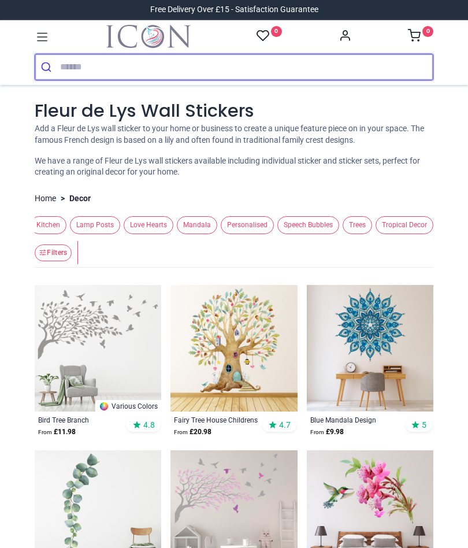
scroll to position [0, 854]
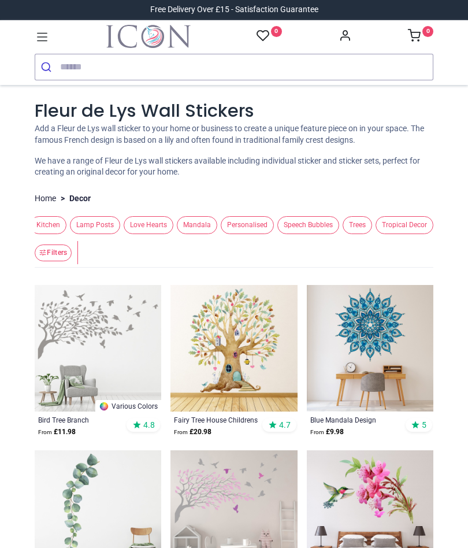
click at [354, 225] on span "Trees" at bounding box center [357, 225] width 29 height 18
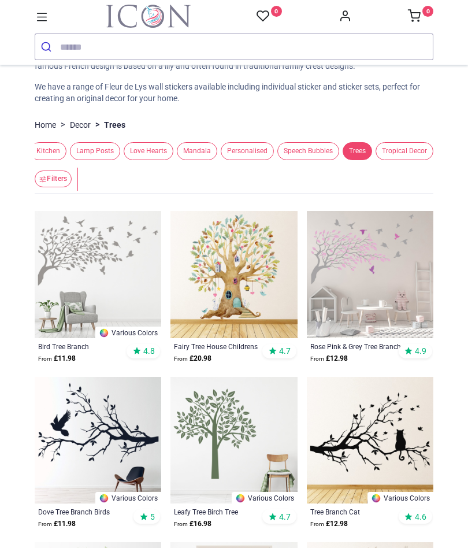
scroll to position [54, 0]
